Goal: Navigation & Orientation: Understand site structure

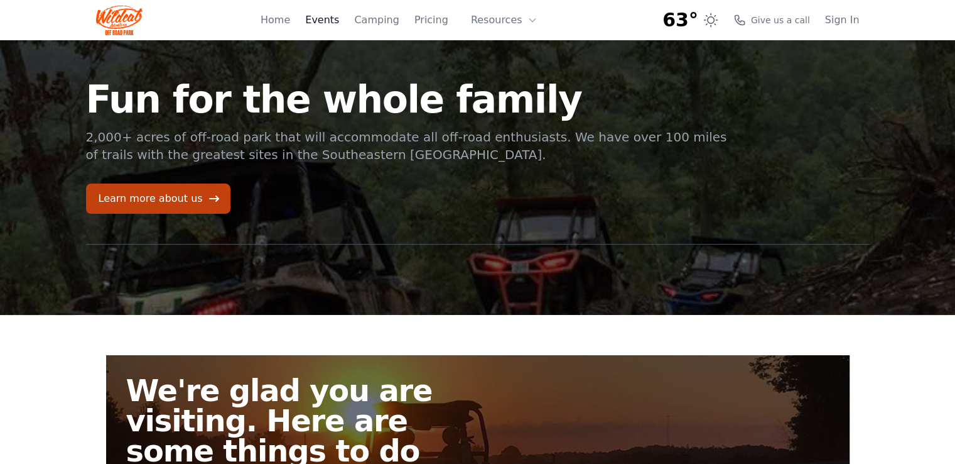
click at [337, 21] on link "Events" at bounding box center [322, 20] width 34 height 15
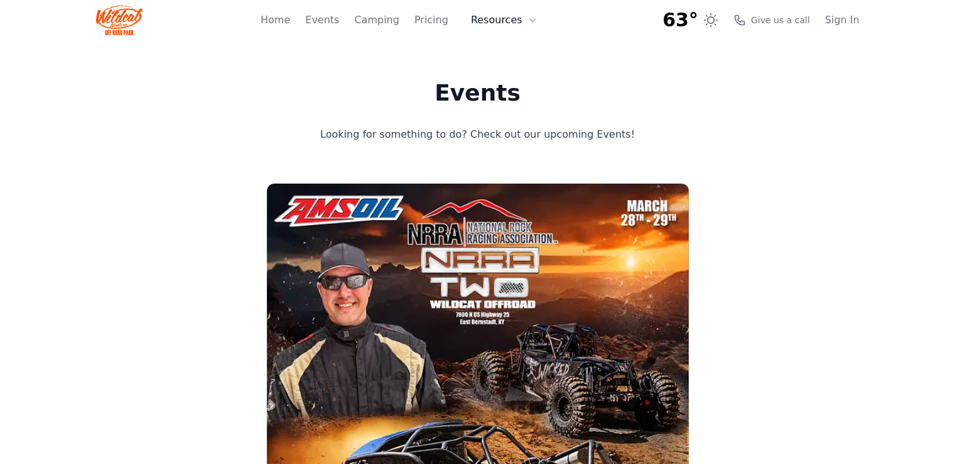
click at [515, 21] on button "Resources" at bounding box center [505, 20] width 82 height 25
click at [513, 48] on link "About" at bounding box center [524, 51] width 121 height 23
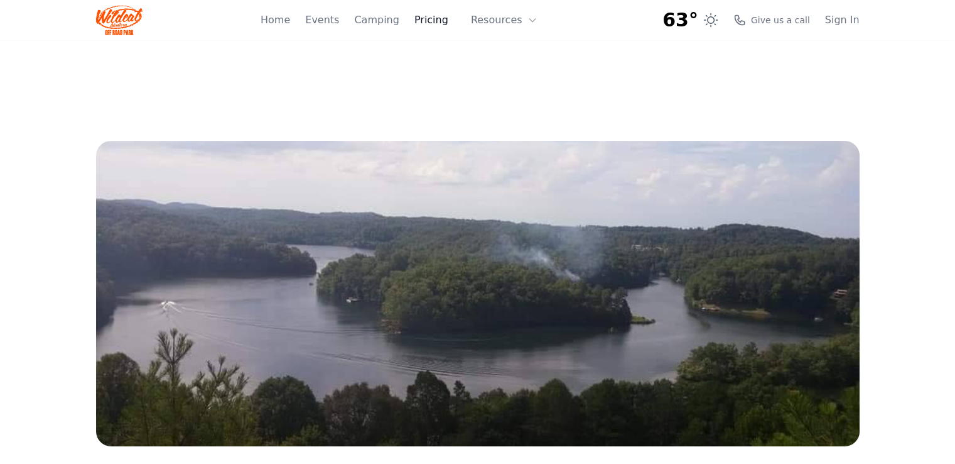
click at [449, 19] on link "Pricing" at bounding box center [432, 20] width 34 height 15
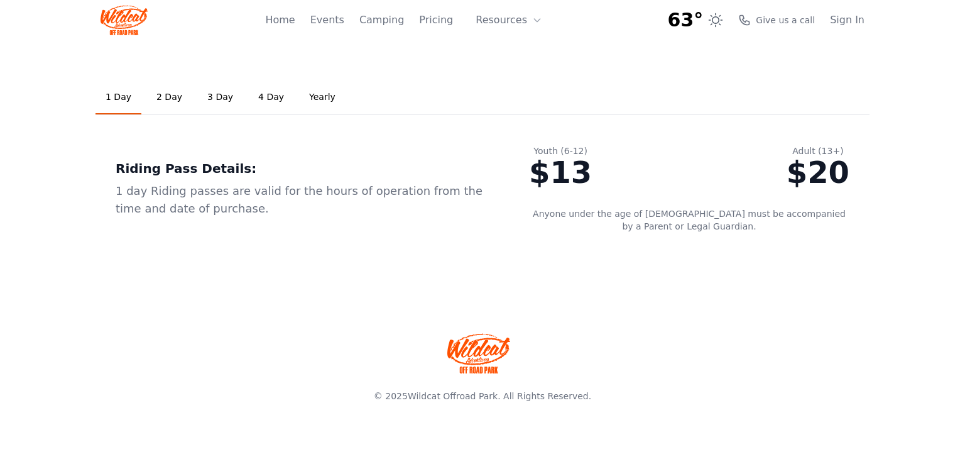
click at [166, 95] on link "2 Day" at bounding box center [169, 97] width 46 height 34
click at [209, 100] on link "3 Day" at bounding box center [220, 97] width 46 height 34
click at [251, 105] on link "4 Day" at bounding box center [271, 97] width 46 height 34
click at [310, 102] on link "Yearly" at bounding box center [322, 97] width 46 height 34
click at [395, 21] on link "Camping" at bounding box center [381, 20] width 45 height 15
